Goal: Transaction & Acquisition: Purchase product/service

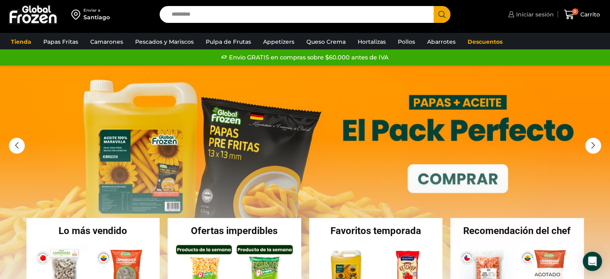
click at [531, 13] on span "Iniciar sesión" at bounding box center [534, 14] width 40 height 8
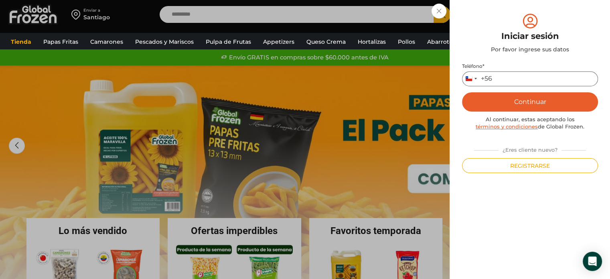
click at [513, 85] on input "Teléfono *" at bounding box center [530, 78] width 136 height 15
type input "*********"
click at [462, 92] on button "Continuar" at bounding box center [530, 101] width 136 height 19
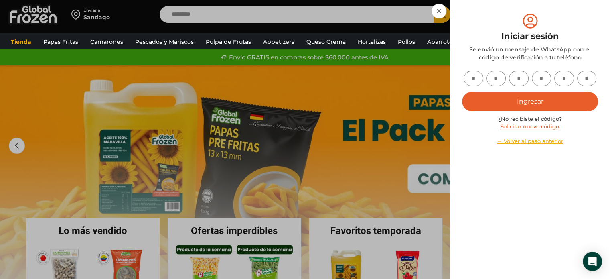
click at [475, 78] on input "text" at bounding box center [473, 78] width 20 height 15
type input "*"
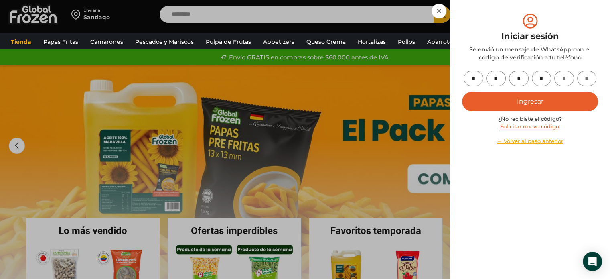
type input "*"
click at [462, 92] on button "Ingresar" at bounding box center [530, 101] width 136 height 19
click at [504, 98] on button "Ingresar" at bounding box center [530, 101] width 136 height 19
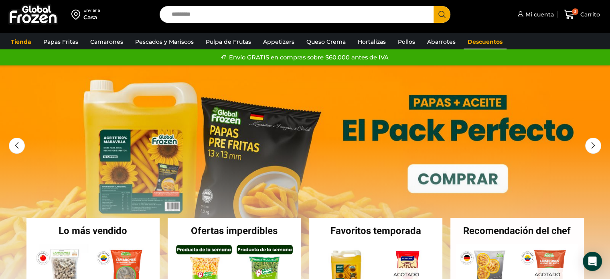
click at [476, 40] on link "Descuentos" at bounding box center [484, 41] width 43 height 15
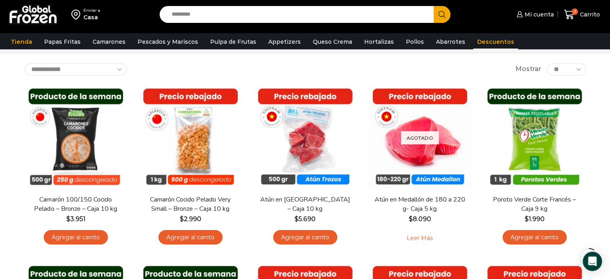
scroll to position [48, 0]
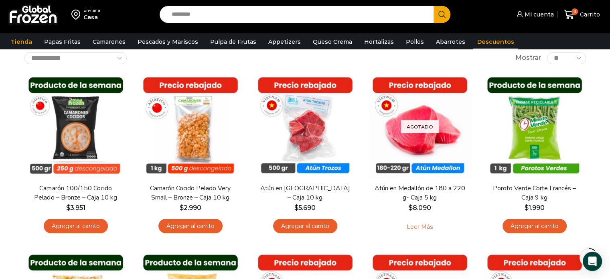
click at [372, 53] on div "**********" at bounding box center [304, 58] width 561 height 12
click at [420, 64] on div "**********" at bounding box center [304, 236] width 573 height 369
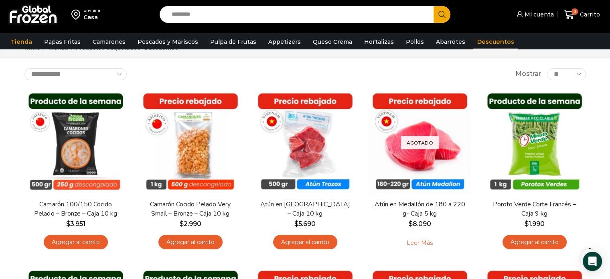
scroll to position [0, 0]
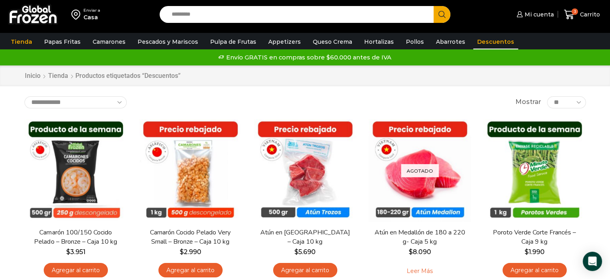
click at [218, 94] on div "Enviar a Casa Search input Search Mi cuenta Mi perfil" at bounding box center [305, 266] width 610 height 532
click at [223, 106] on div "**********" at bounding box center [304, 102] width 561 height 12
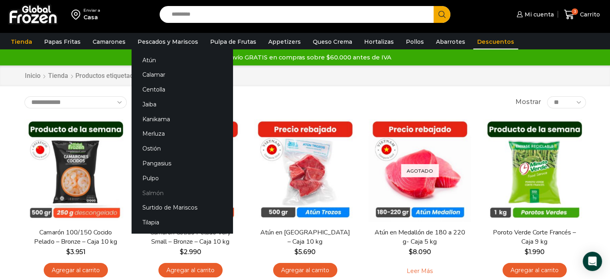
click at [147, 190] on link "Salmón" at bounding box center [181, 192] width 101 height 15
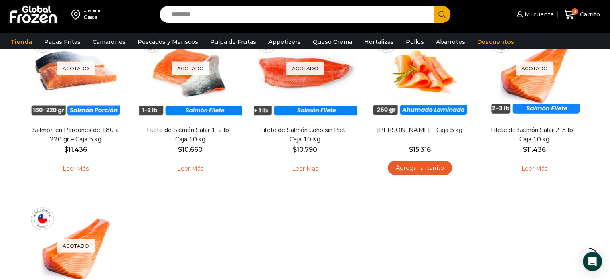
scroll to position [64, 0]
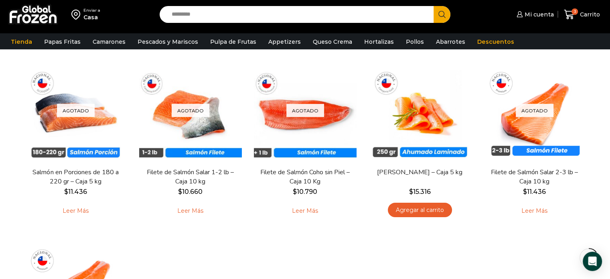
click at [346, 271] on div "Agotado Vista Rápida Salmón en Porciones de 180 a 220 gr – Caja 5 kg $ 11.436 L…" at bounding box center [304, 230] width 573 height 355
click at [326, 243] on div "Agotado Vista Rápida Salmón en Porciones de 180 a 220 gr – Caja 5 kg $ 11.436 L…" at bounding box center [304, 230] width 573 height 355
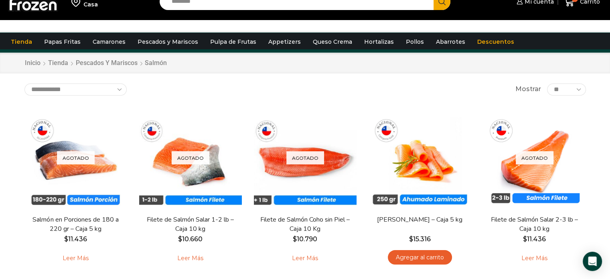
scroll to position [0, 0]
